Goal: Information Seeking & Learning: Learn about a topic

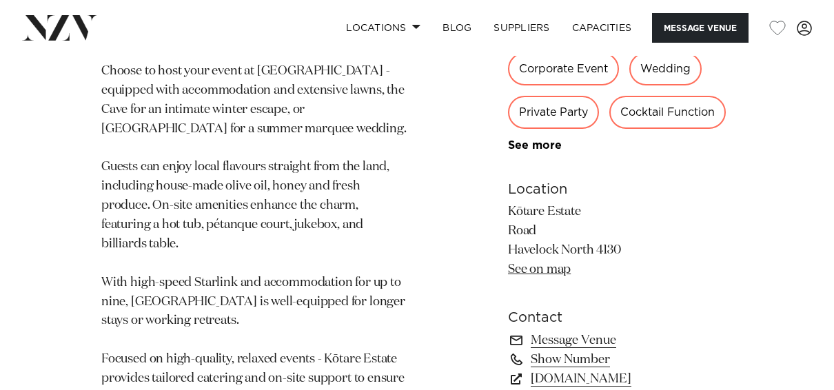
scroll to position [1059, 0]
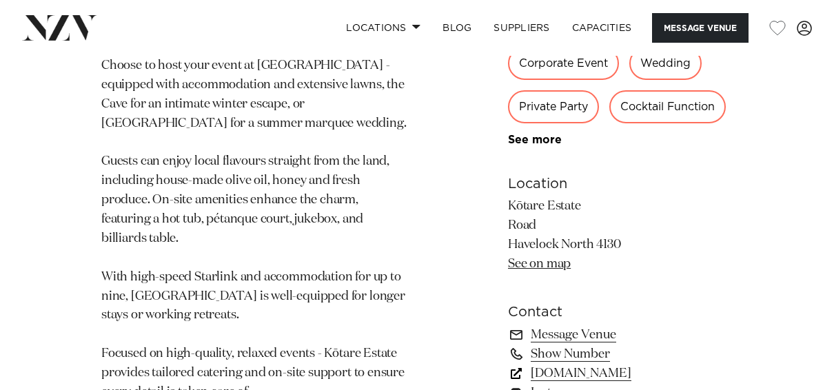
click at [606, 364] on link "www.kotareestate.nz" at bounding box center [620, 373] width 225 height 19
click at [603, 364] on link "[DOMAIN_NAME]" at bounding box center [620, 373] width 225 height 19
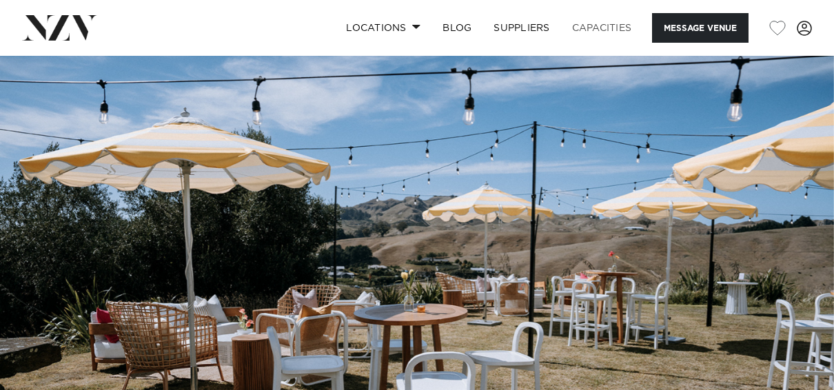
click at [612, 27] on link "Capacities" at bounding box center [602, 28] width 82 height 30
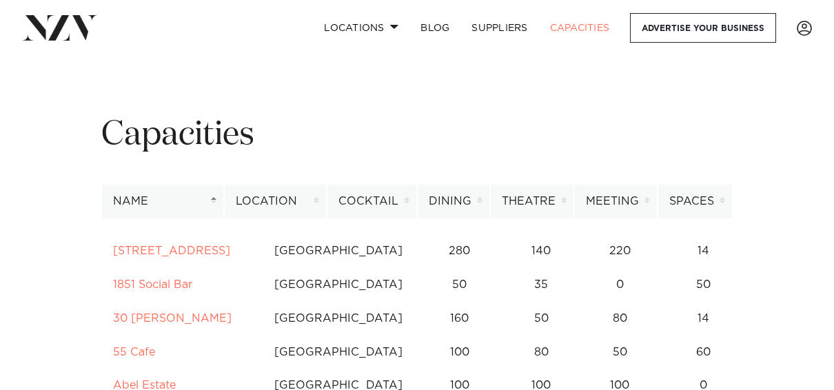
click at [325, 200] on th "Location" at bounding box center [275, 202] width 103 height 34
click at [323, 198] on th "Location" at bounding box center [275, 202] width 103 height 34
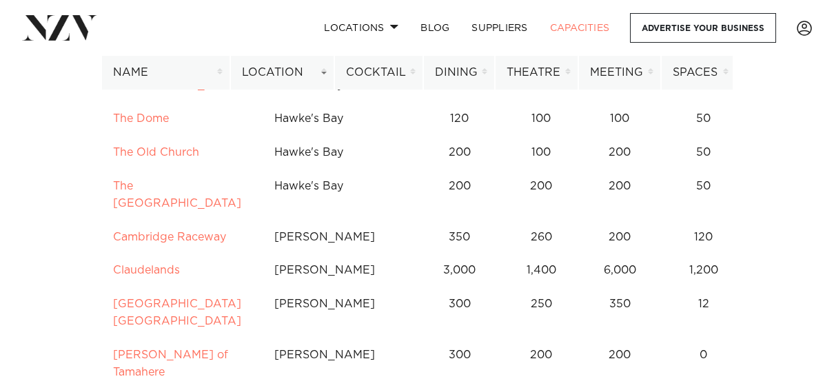
scroll to position [5045, 0]
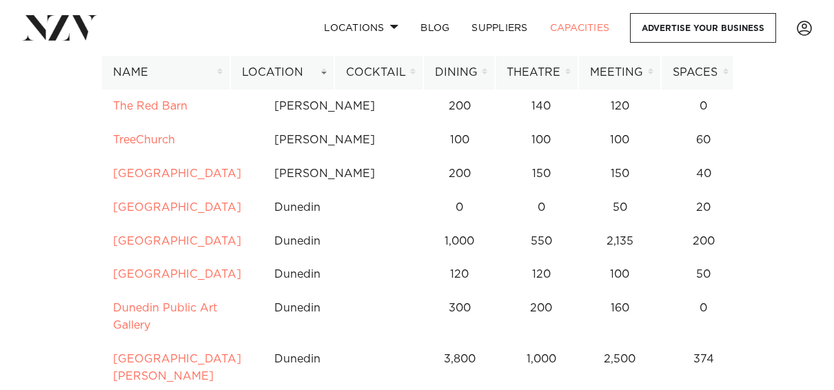
scroll to position [5550, 0]
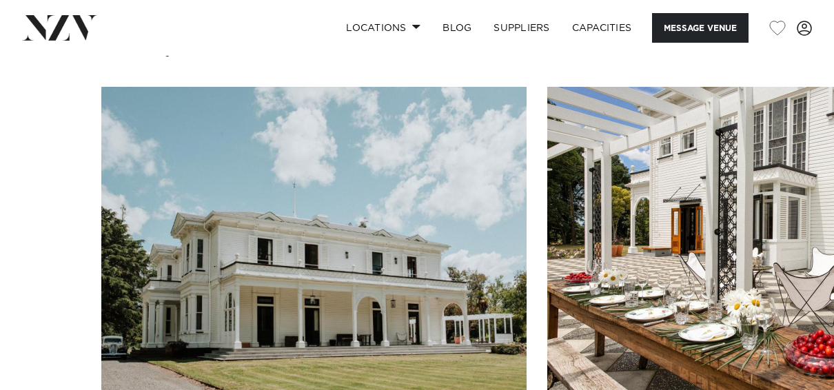
scroll to position [1046, 0]
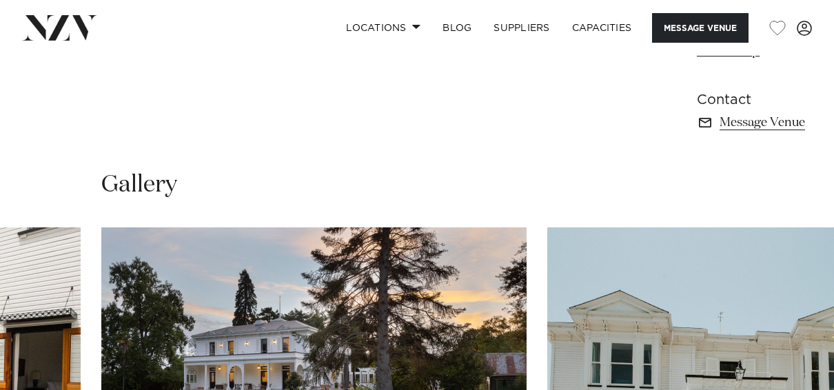
scroll to position [912, 0]
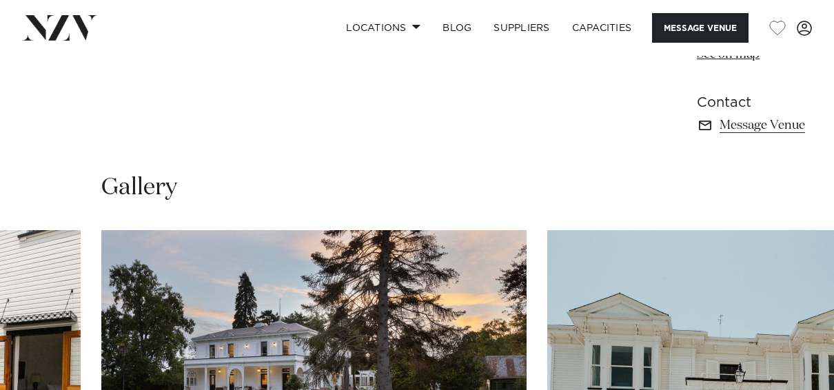
click at [451, 230] on img "3 / 4" at bounding box center [313, 386] width 425 height 312
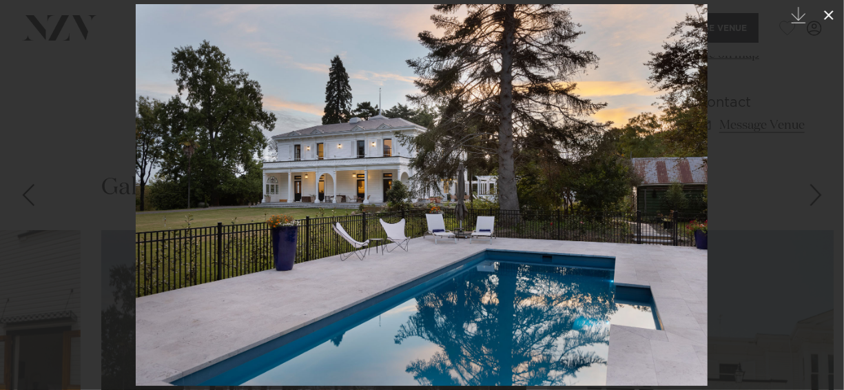
click at [826, 15] on icon at bounding box center [829, 15] width 17 height 17
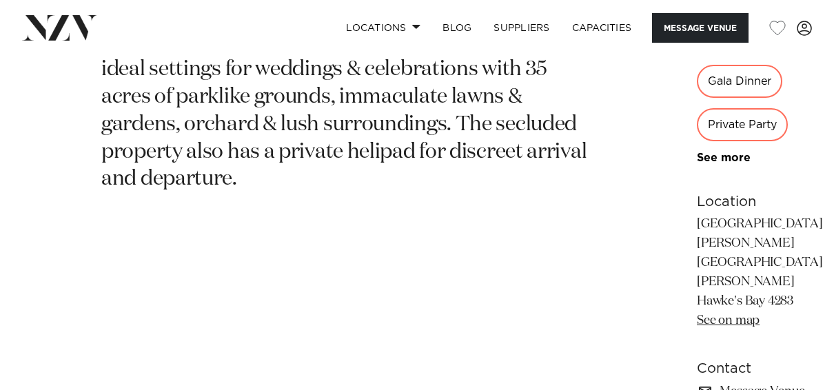
scroll to position [623, 0]
